Goal: Feedback & Contribution: Leave review/rating

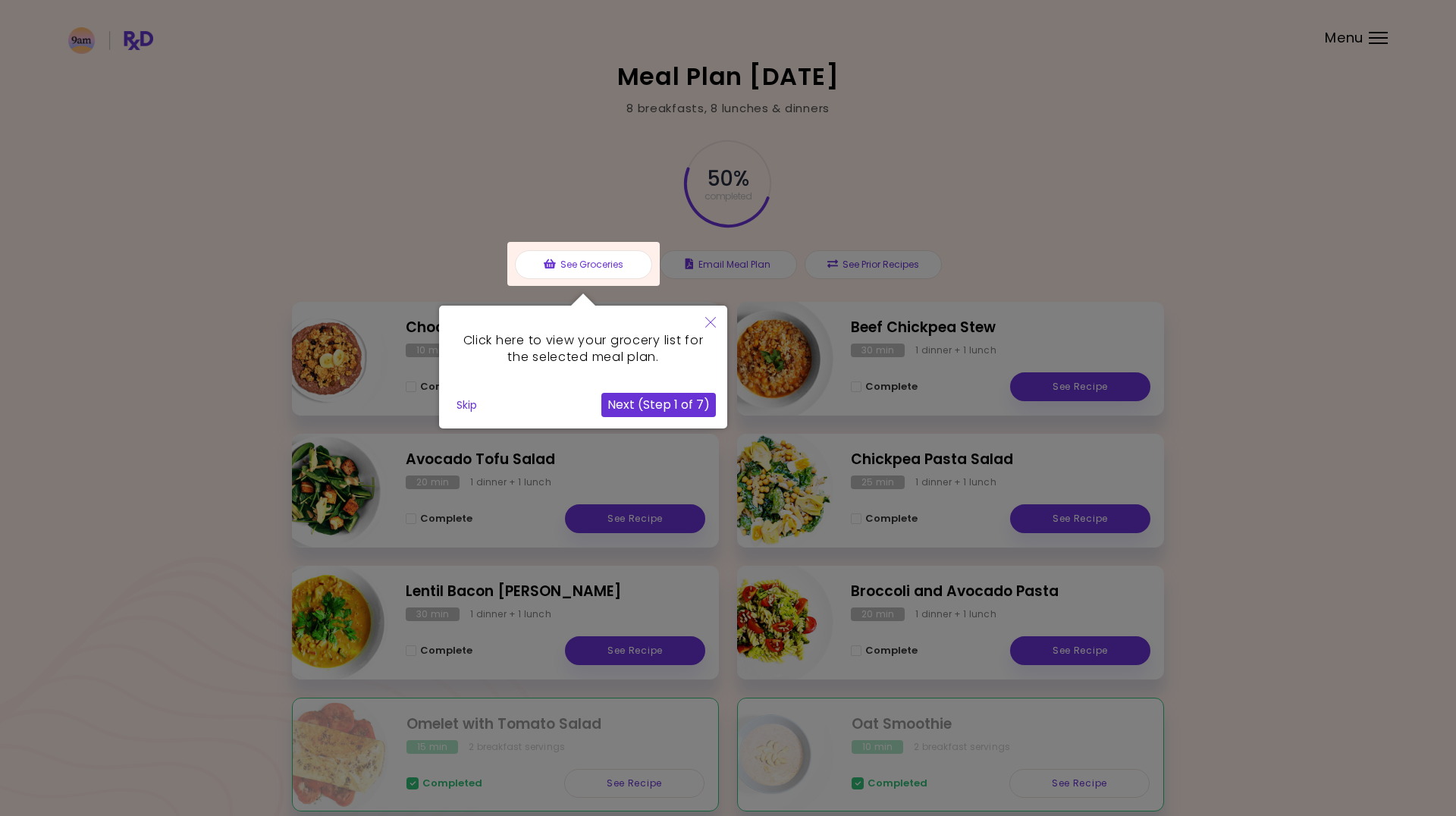
click at [456, 401] on button "Skip" at bounding box center [467, 405] width 32 height 23
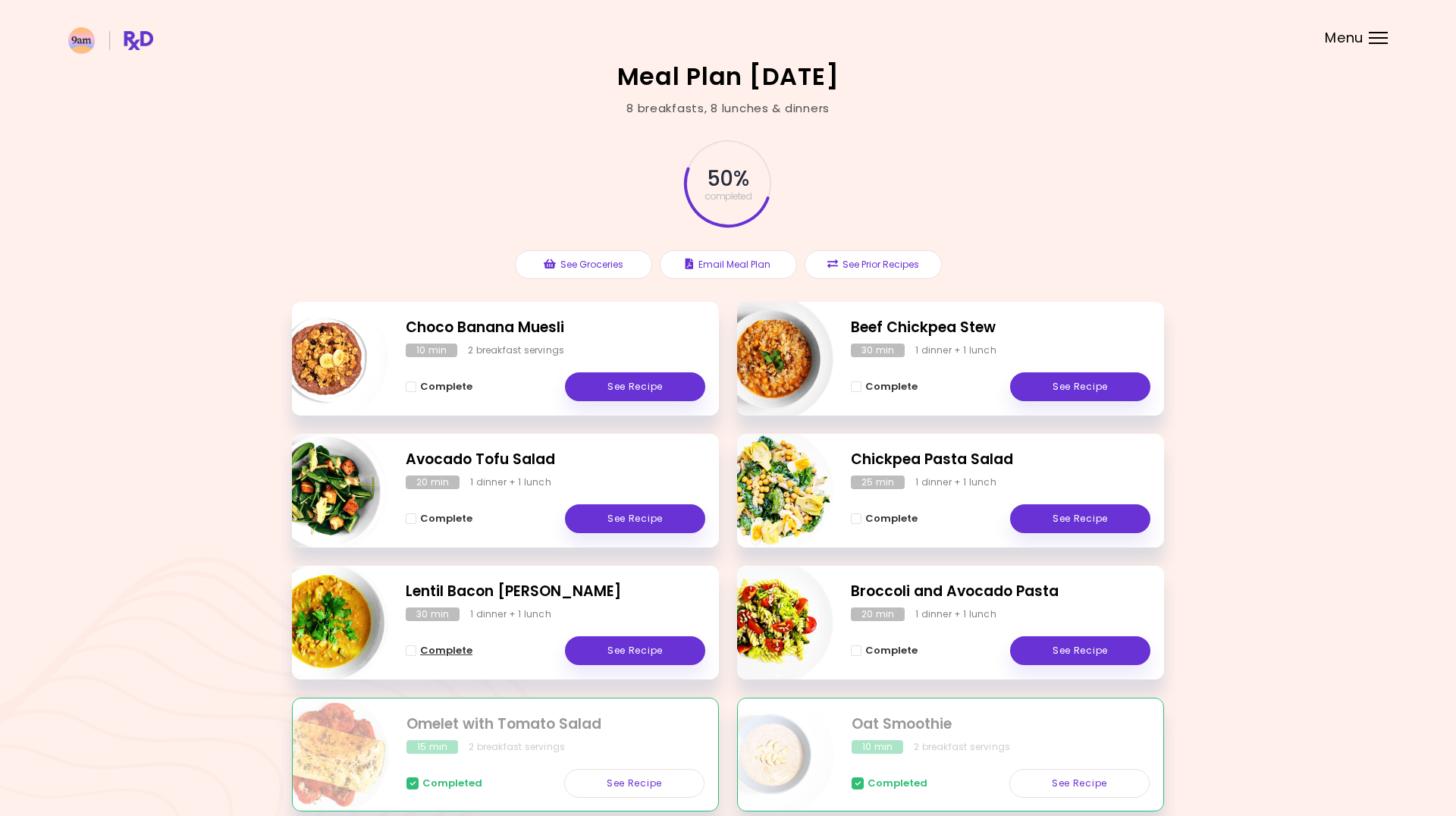
click at [412, 651] on span "Complete - Lentil Bacon Curry" at bounding box center [411, 650] width 11 height 10
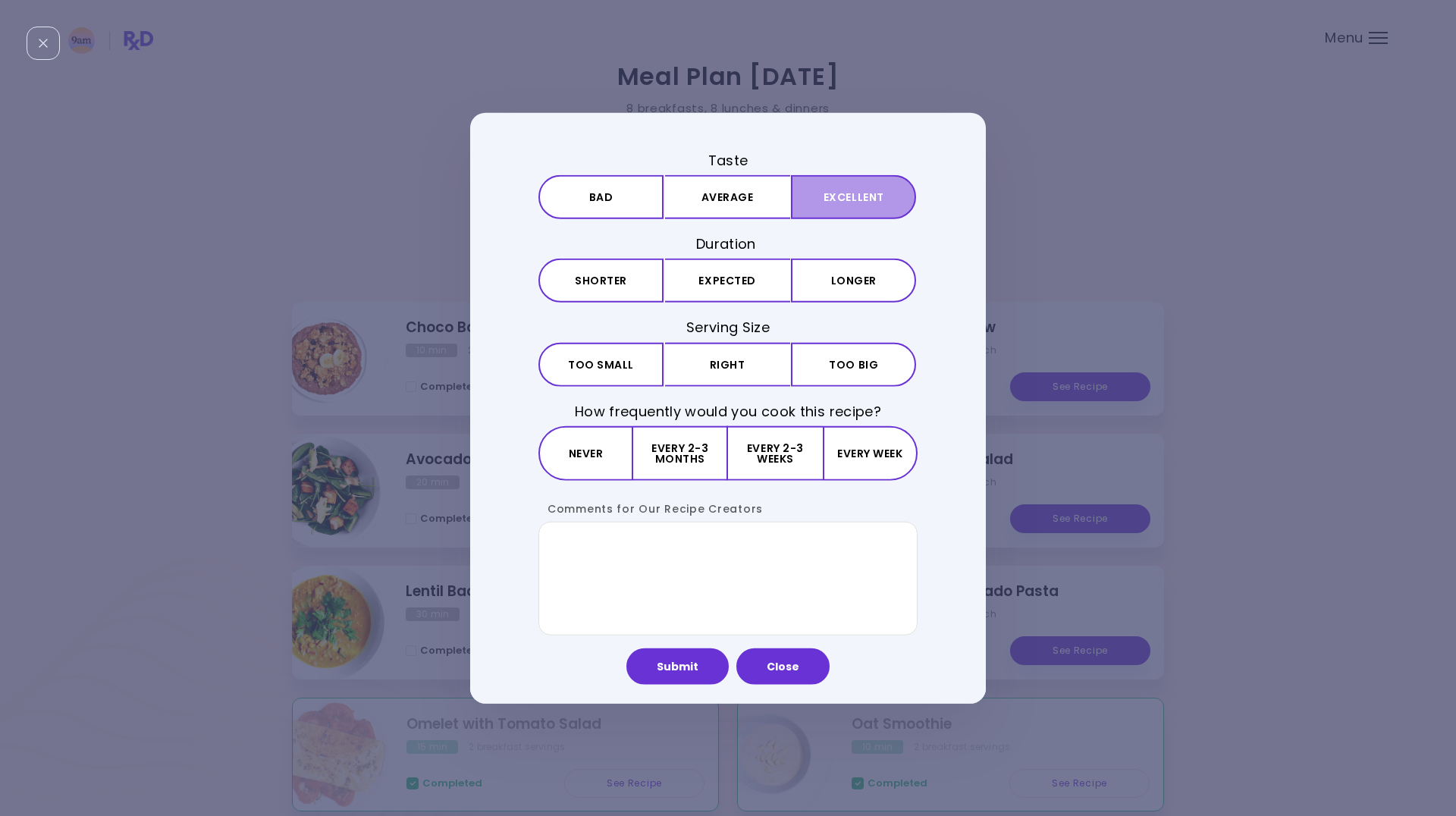
click at [842, 204] on button "Excellent" at bounding box center [854, 198] width 125 height 44
click at [737, 278] on button "Expected" at bounding box center [728, 281] width 125 height 44
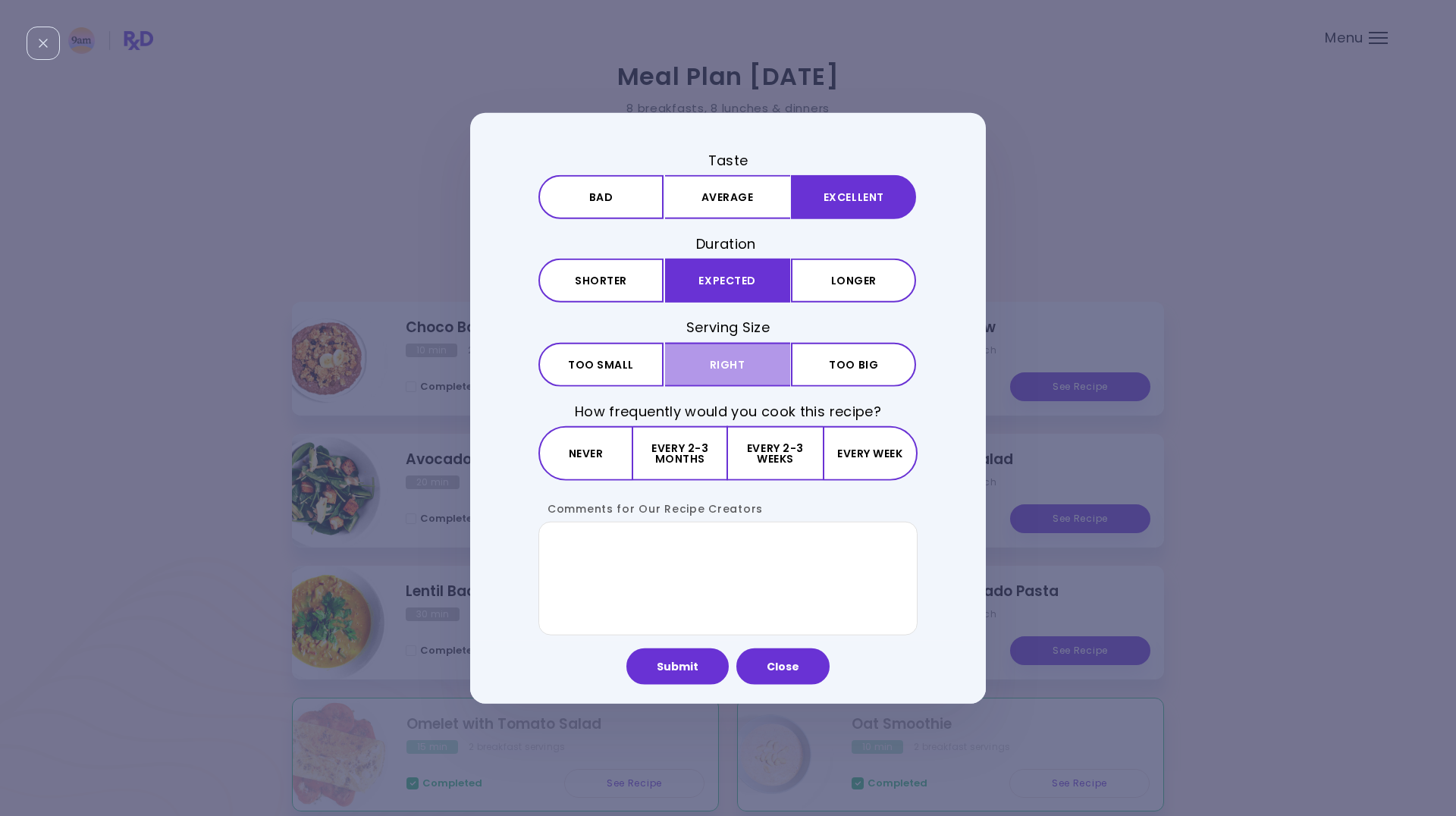
click at [725, 359] on button "Right" at bounding box center [728, 364] width 125 height 44
click at [798, 448] on button "Every 2-3 weeks" at bounding box center [775, 452] width 95 height 54
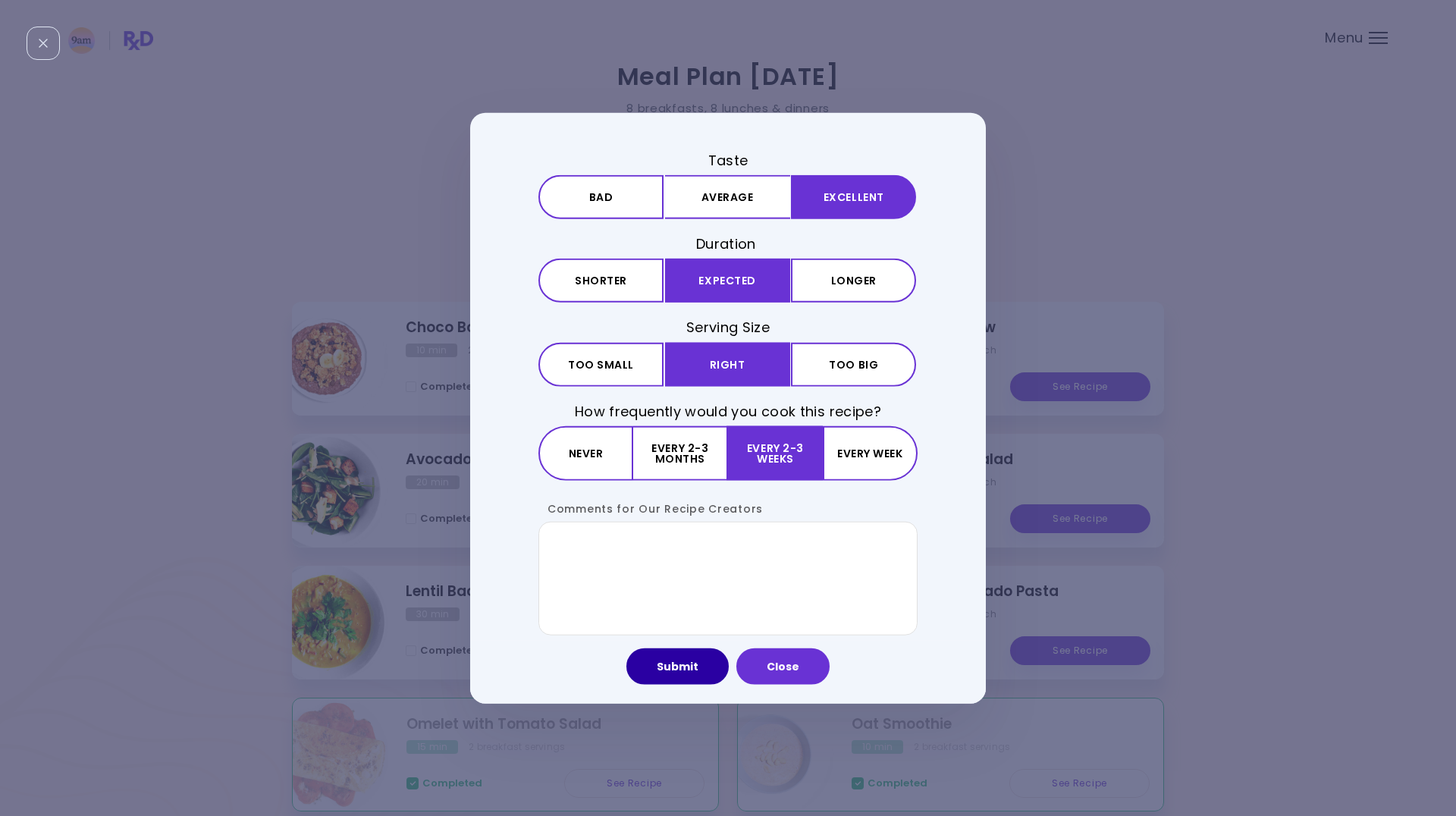
click at [677, 667] on button "Submit" at bounding box center [677, 665] width 102 height 36
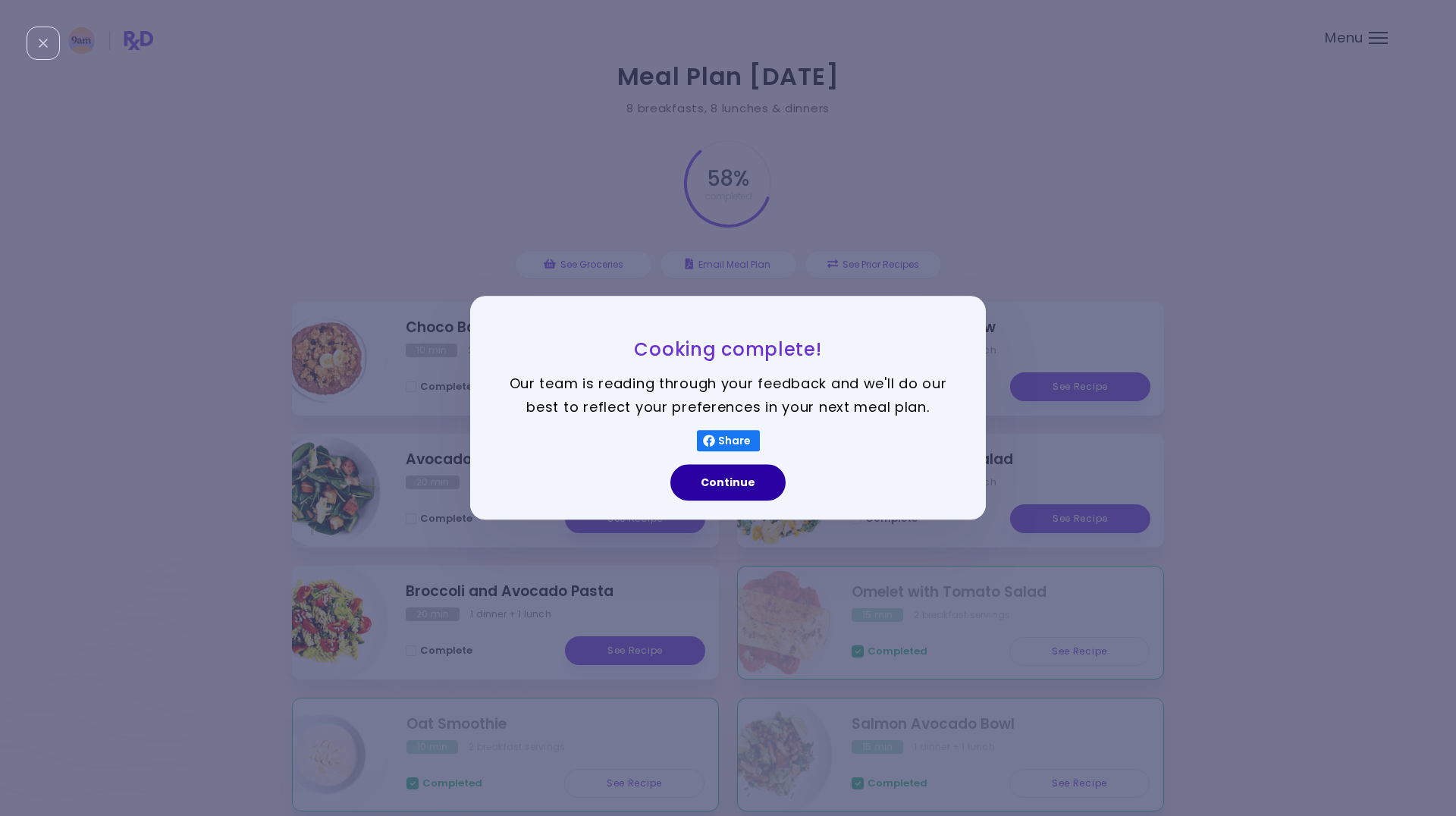
click at [725, 479] on button "Continue" at bounding box center [728, 483] width 116 height 36
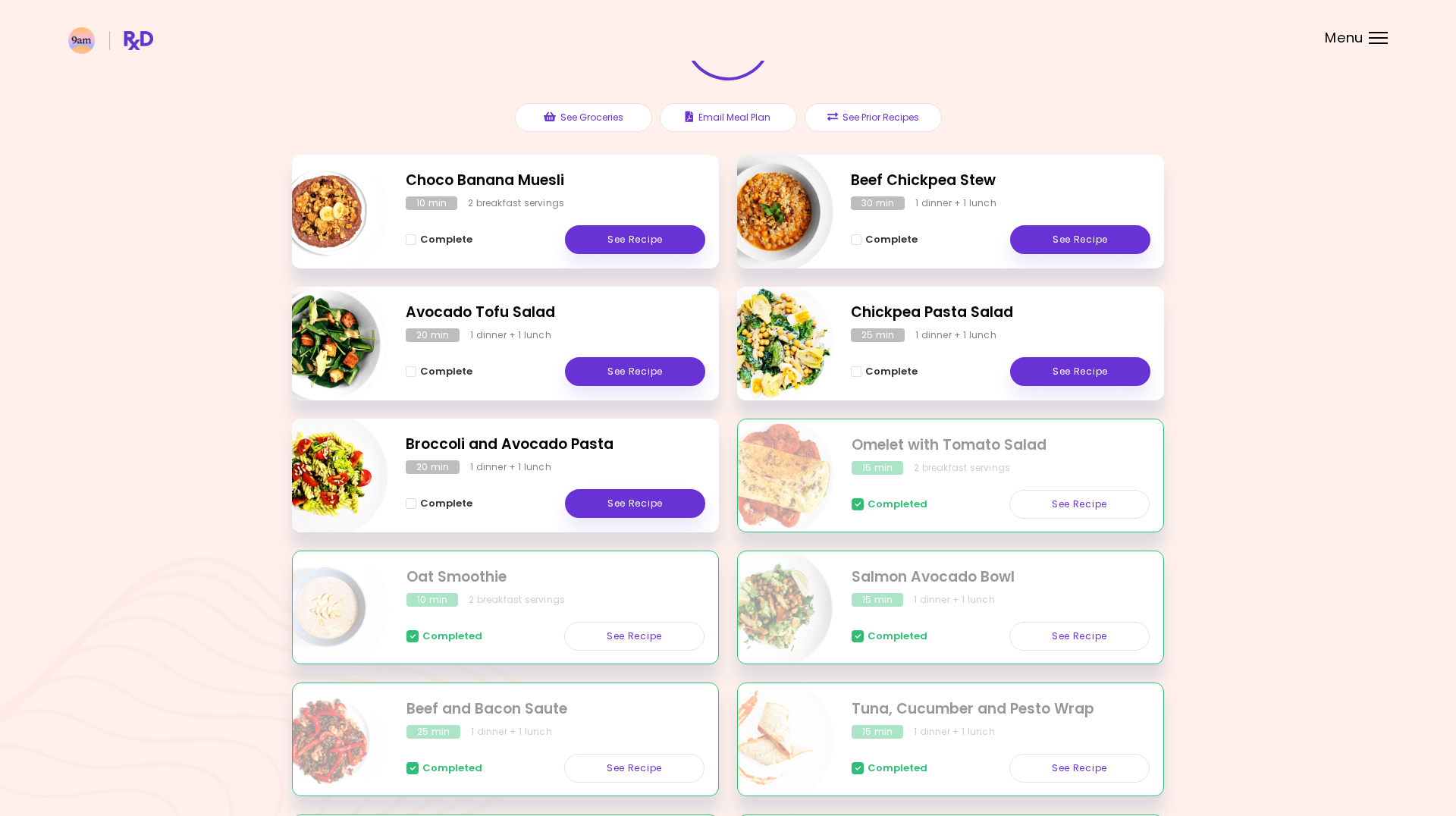
scroll to position [148, 0]
